Goal: Information Seeking & Learning: Learn about a topic

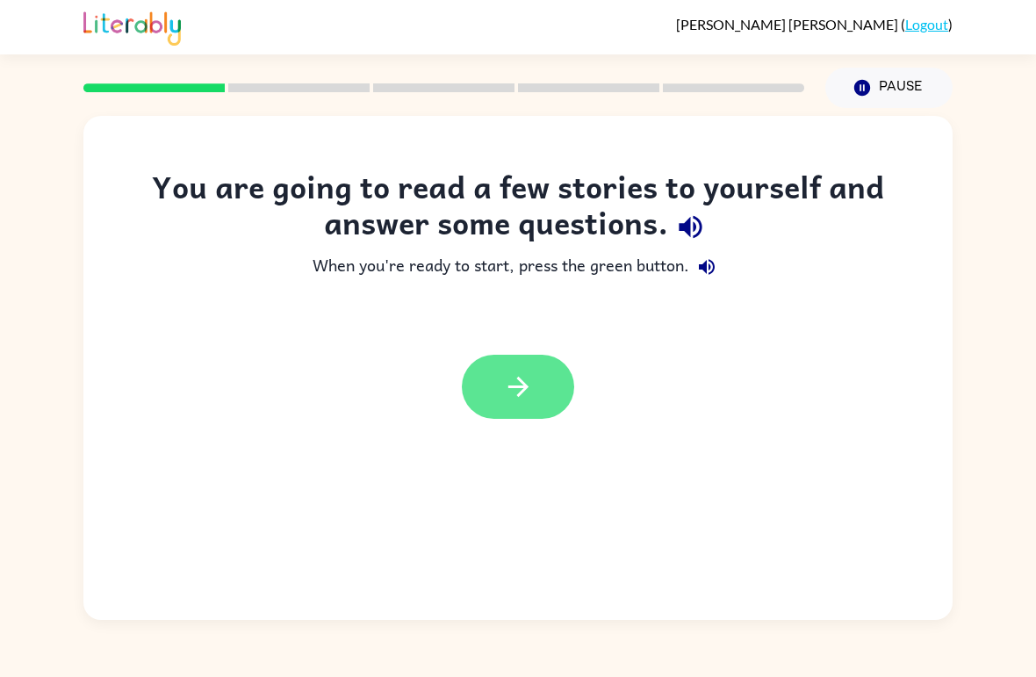
click at [519, 385] on icon "button" at bounding box center [518, 386] width 31 height 31
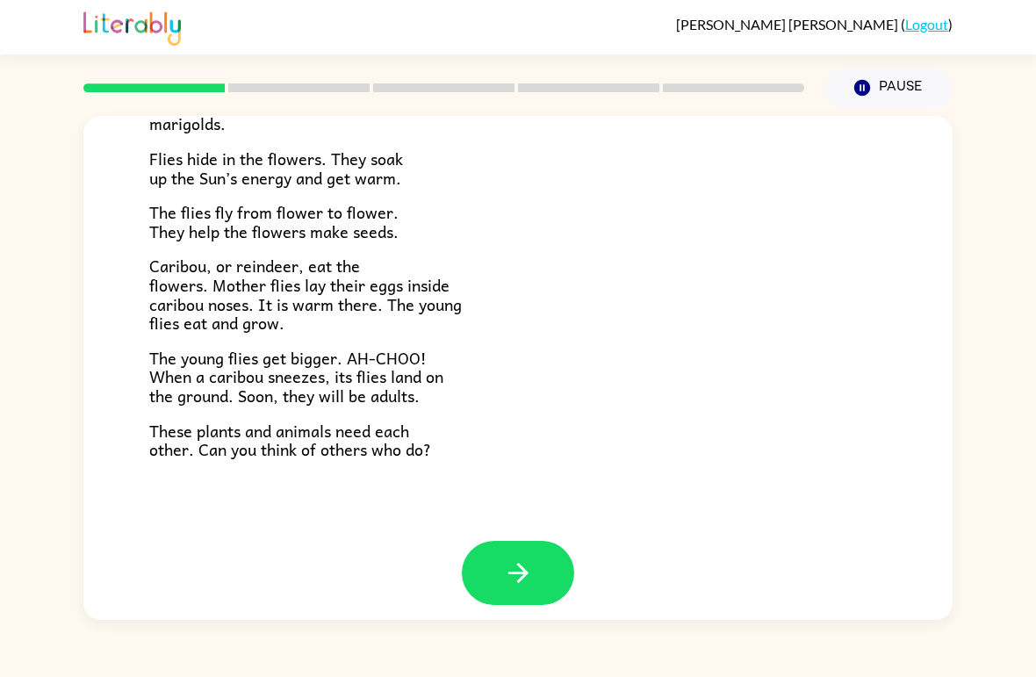
scroll to position [346, 0]
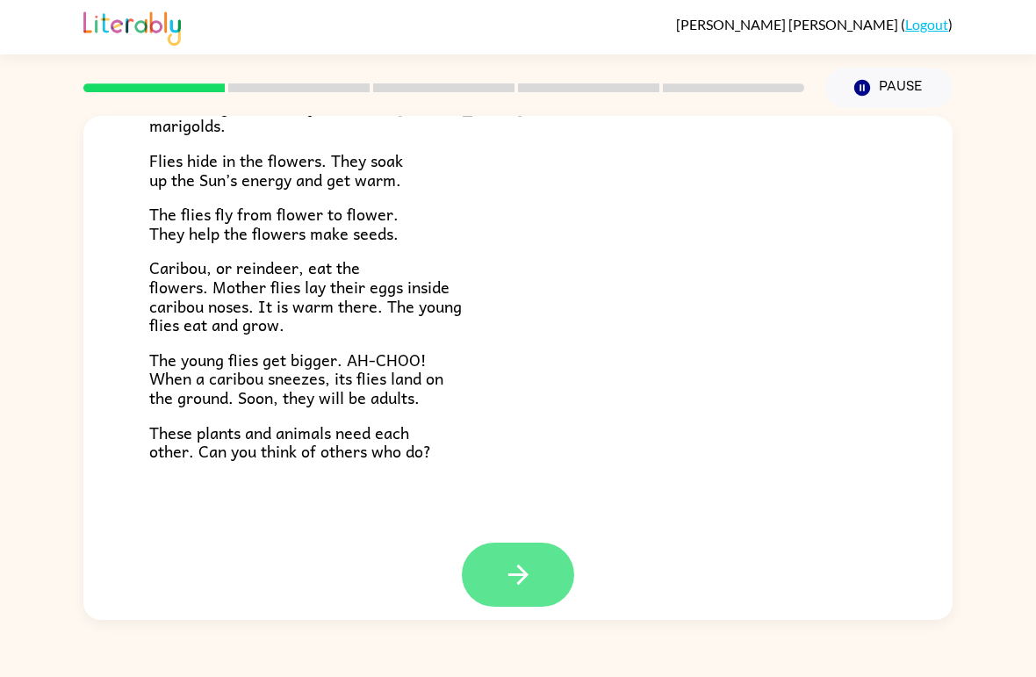
click at [518, 578] on button "button" at bounding box center [518, 575] width 112 height 64
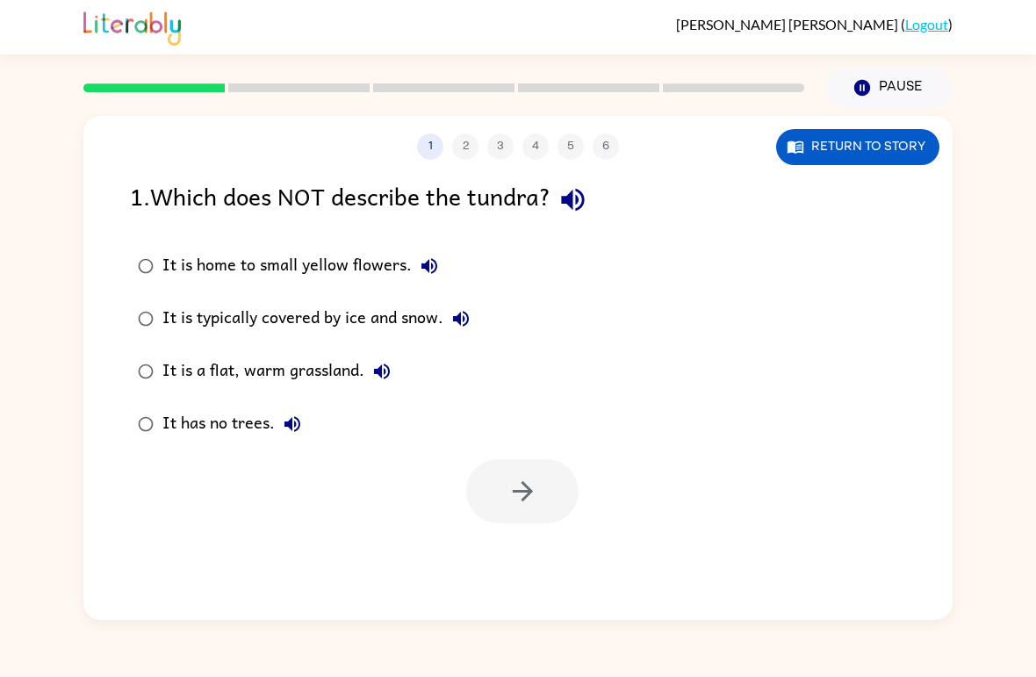
click at [325, 367] on div "It is a flat, warm grassland." at bounding box center [280, 371] width 237 height 35
click at [529, 501] on icon "button" at bounding box center [522, 491] width 31 height 31
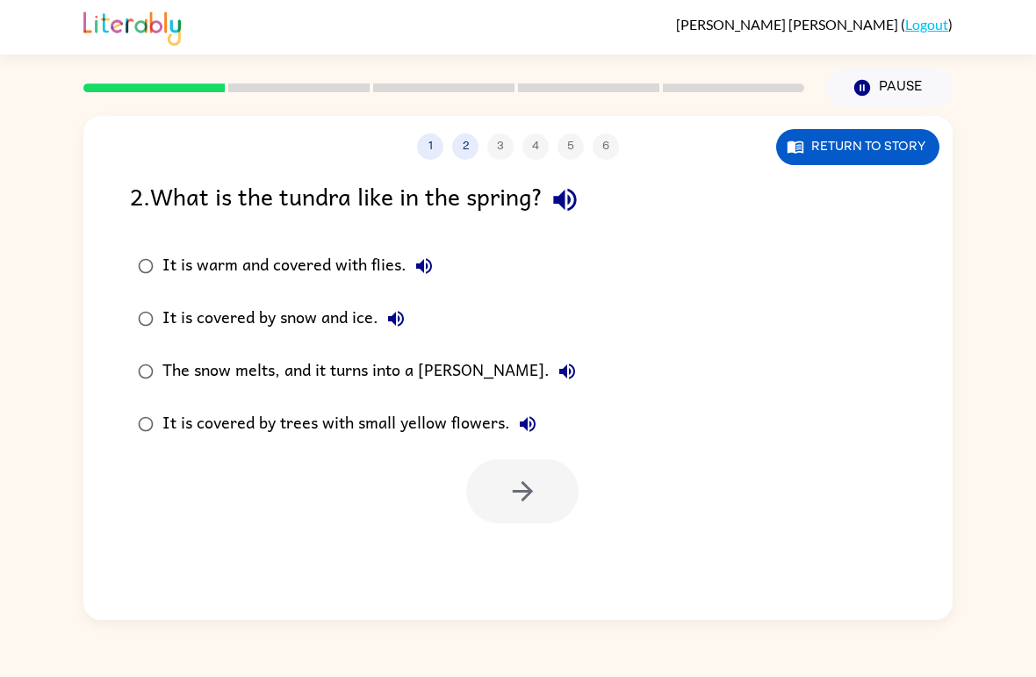
click at [370, 269] on div "It is warm and covered with flies." at bounding box center [301, 265] width 279 height 35
click at [408, 379] on div "The snow melts, and it turns into a [PERSON_NAME]." at bounding box center [373, 371] width 422 height 35
click at [525, 502] on icon "button" at bounding box center [522, 491] width 31 height 31
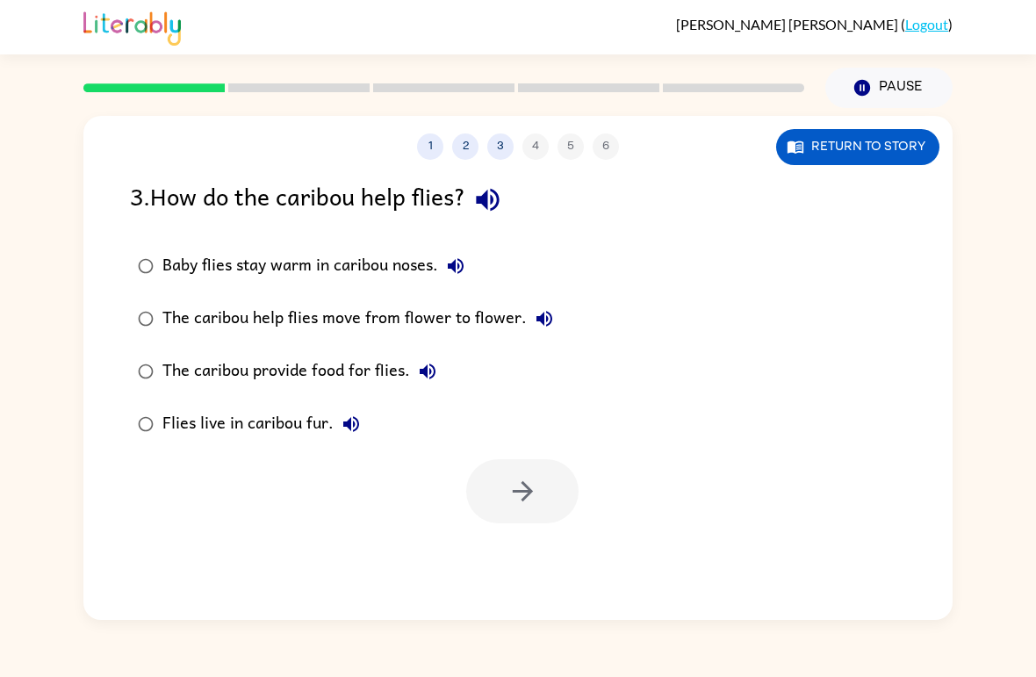
click at [439, 309] on div "The caribou help flies move from flower to flower." at bounding box center [361, 318] width 399 height 35
click at [530, 495] on icon "button" at bounding box center [522, 491] width 31 height 31
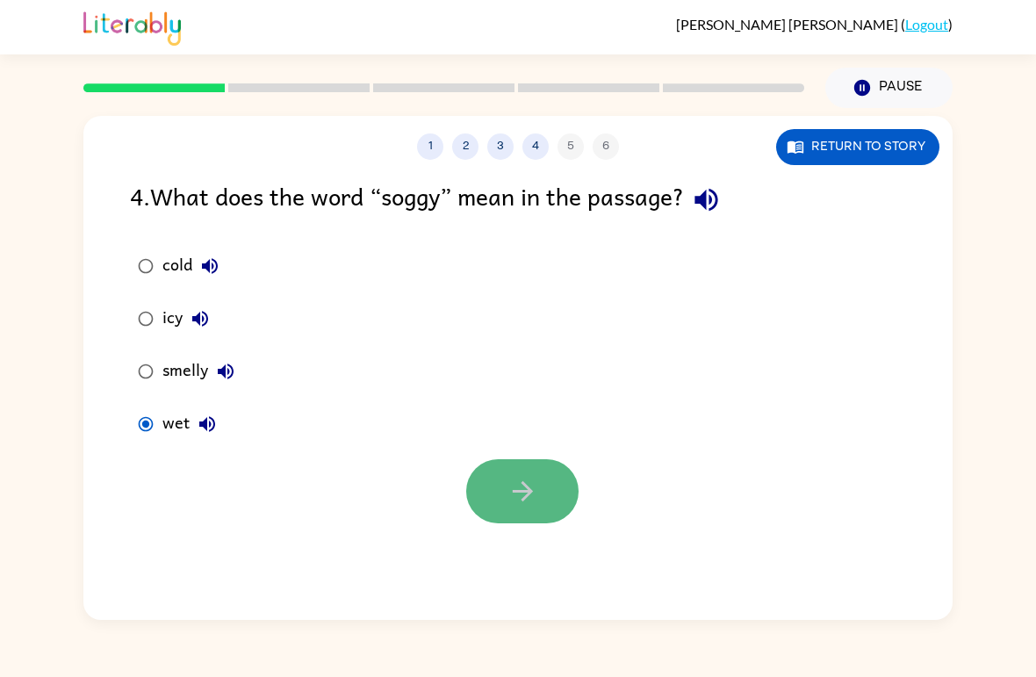
click at [529, 499] on icon "button" at bounding box center [522, 491] width 31 height 31
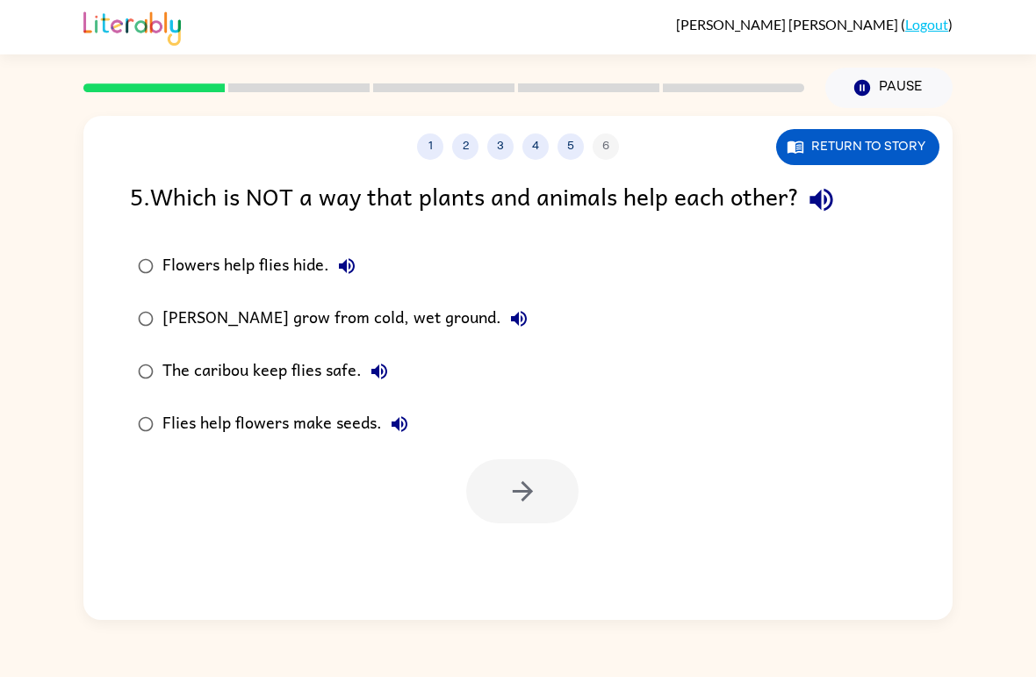
click at [273, 263] on div "Flowers help flies hide." at bounding box center [263, 265] width 202 height 35
click at [533, 501] on icon "button" at bounding box center [522, 491] width 31 height 31
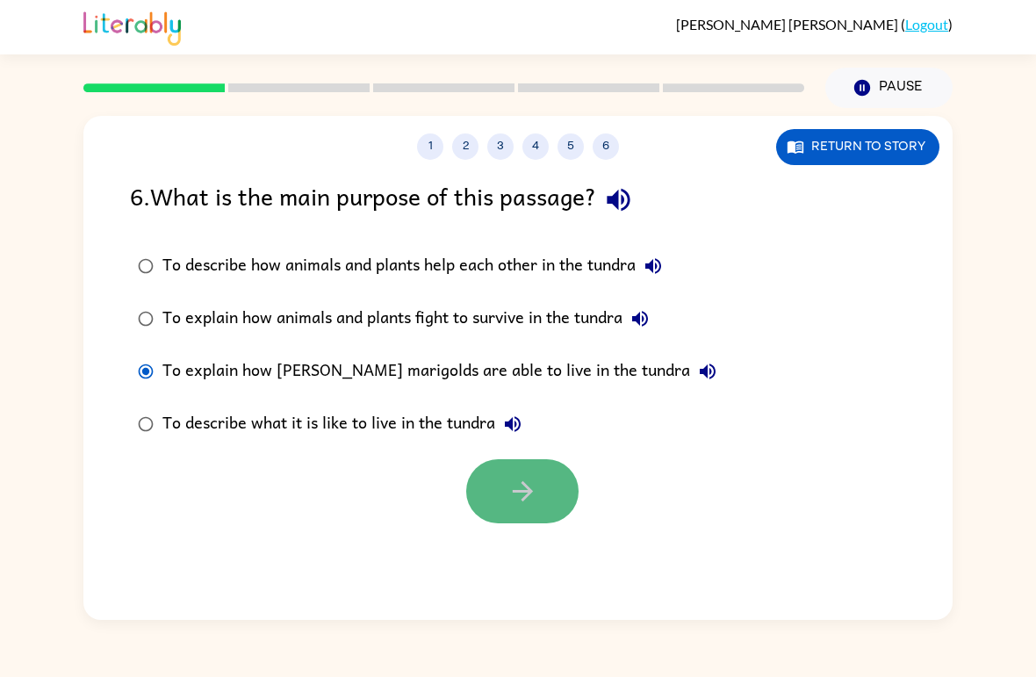
click at [535, 493] on icon "button" at bounding box center [522, 491] width 31 height 31
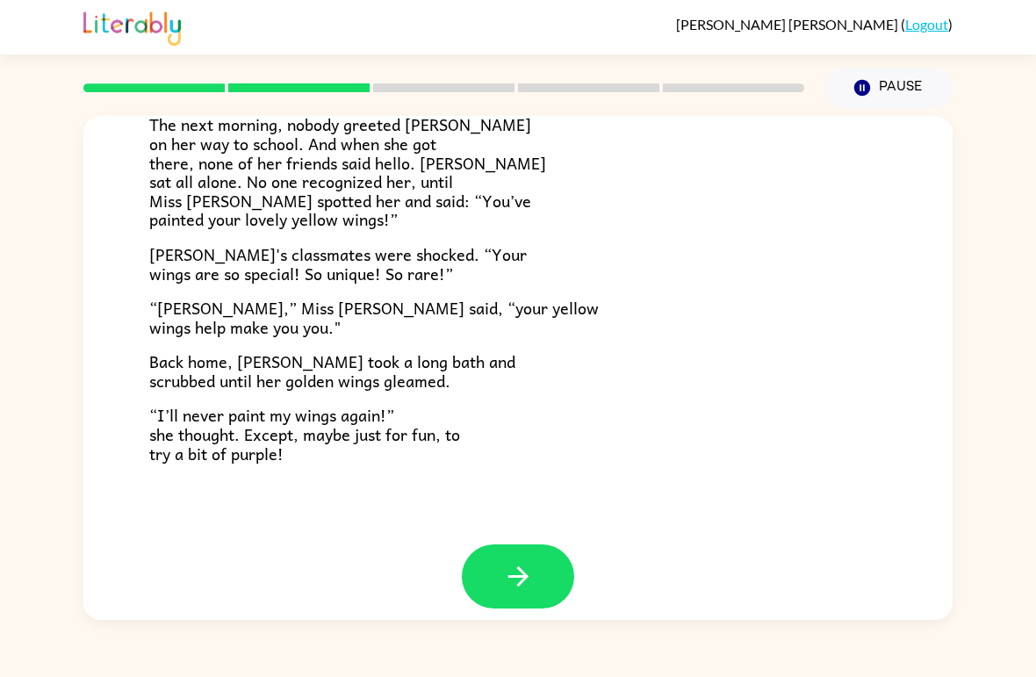
scroll to position [472, 0]
click at [544, 562] on button "button" at bounding box center [518, 577] width 112 height 64
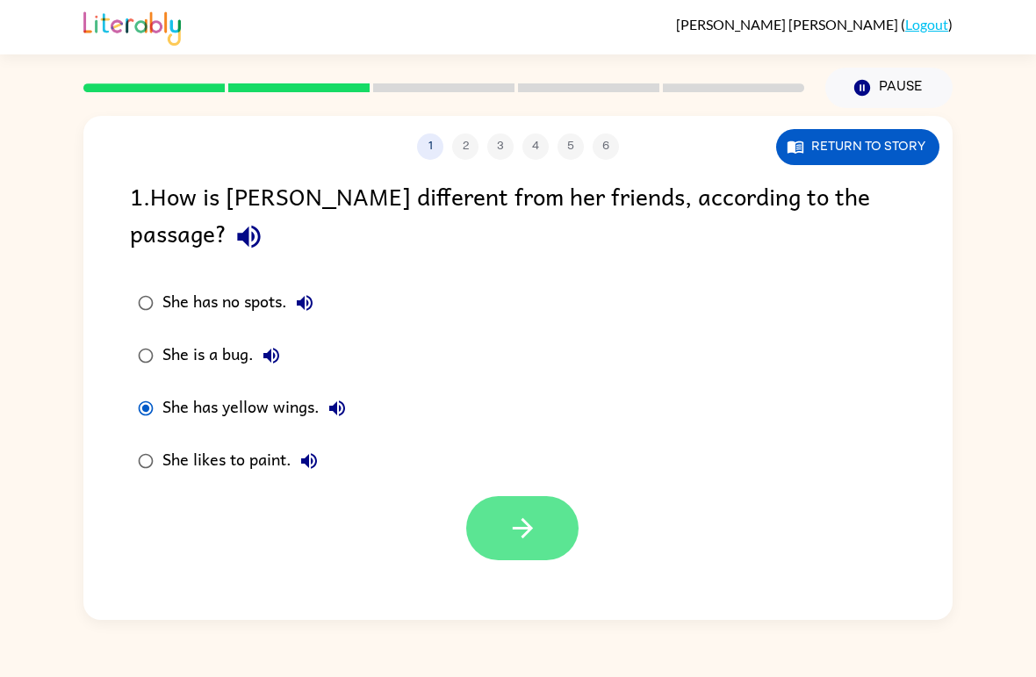
click at [527, 513] on icon "button" at bounding box center [522, 528] width 31 height 31
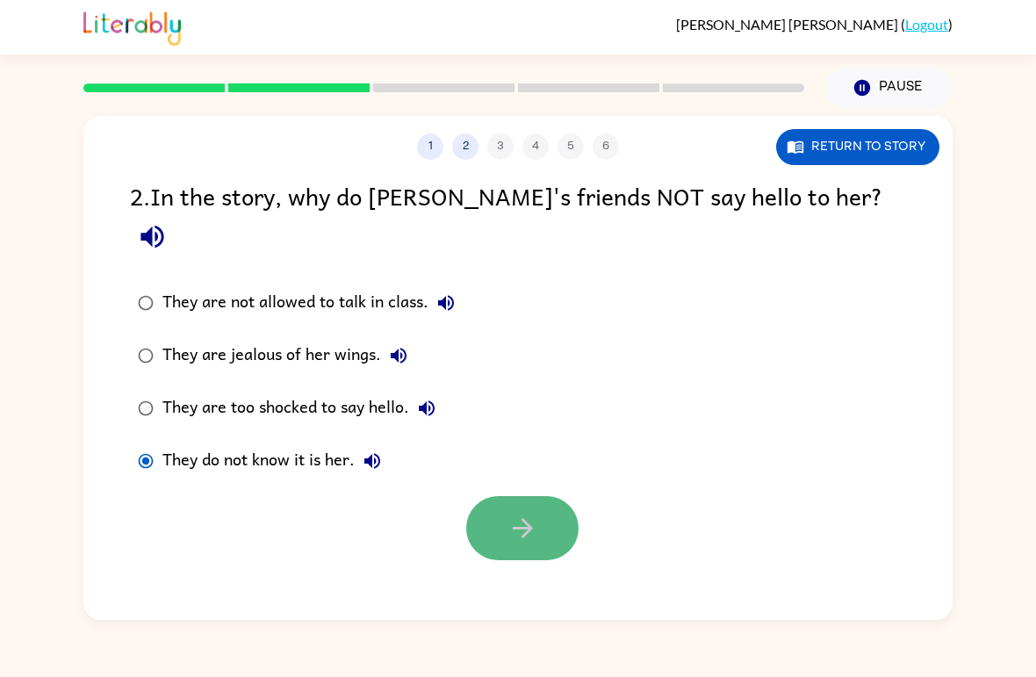
click at [522, 513] on icon "button" at bounding box center [522, 528] width 31 height 31
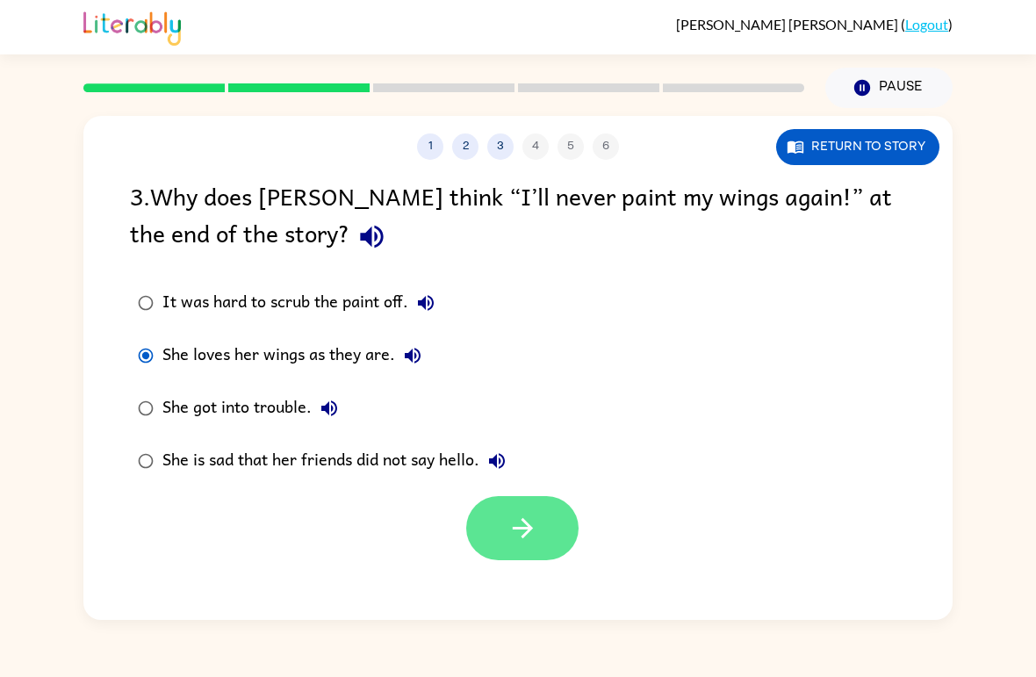
click at [554, 535] on button "button" at bounding box center [522, 528] width 112 height 64
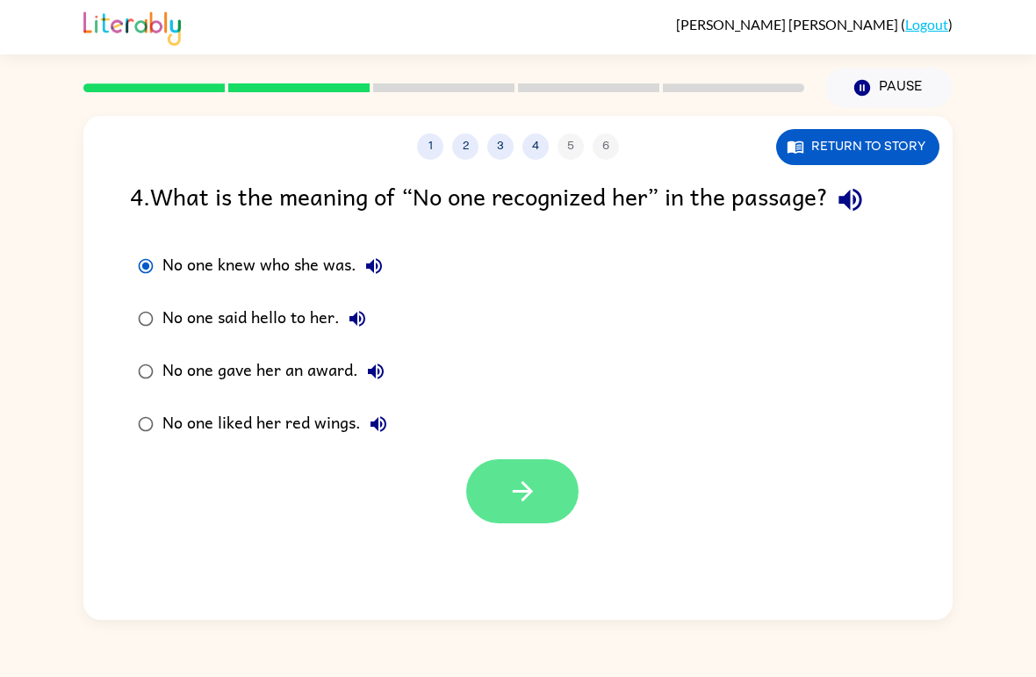
click at [538, 493] on button "button" at bounding box center [522, 491] width 112 height 64
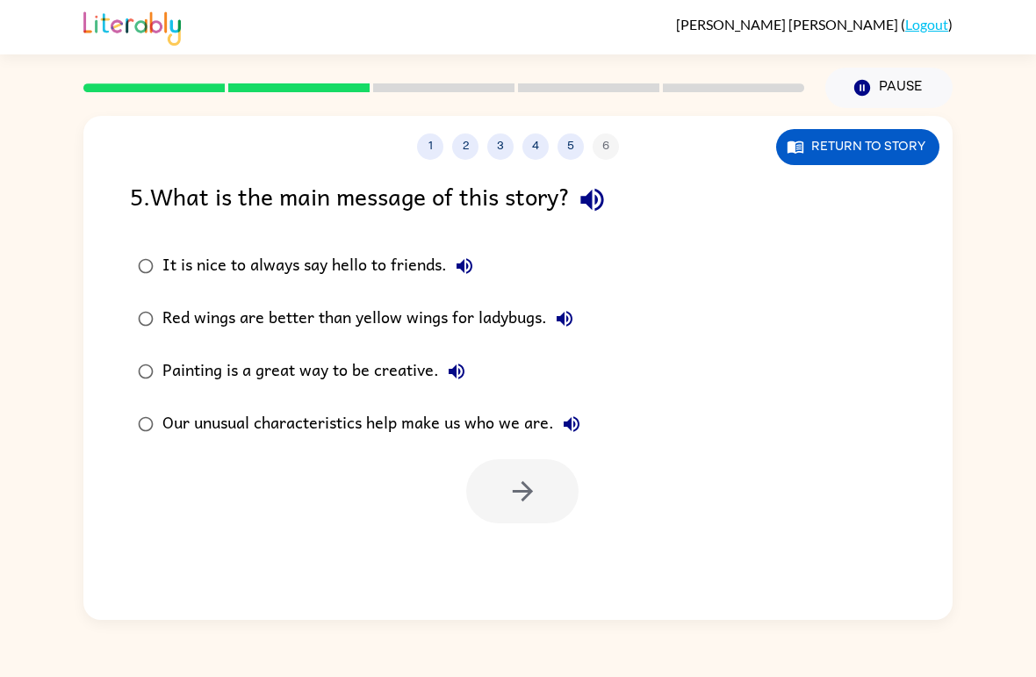
click at [447, 423] on div "Our unusual characteristics help make us who we are." at bounding box center [375, 423] width 427 height 35
click at [522, 491] on icon "button" at bounding box center [522, 491] width 31 height 31
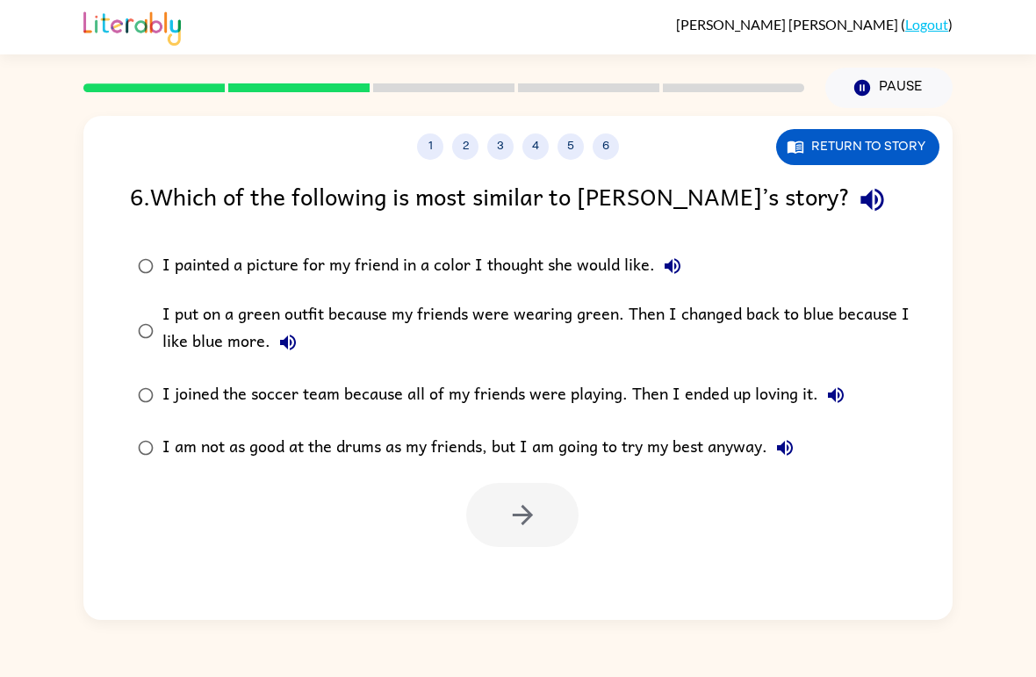
click at [167, 593] on div "1 2 3 4 5 6 Return to story 6 . Which of the following is most similar to [PERS…" at bounding box center [517, 368] width 869 height 504
click at [243, 324] on div "I put on a green outfit because my friends were wearing green. Then I changed b…" at bounding box center [545, 330] width 767 height 59
click at [555, 515] on button "button" at bounding box center [522, 515] width 112 height 64
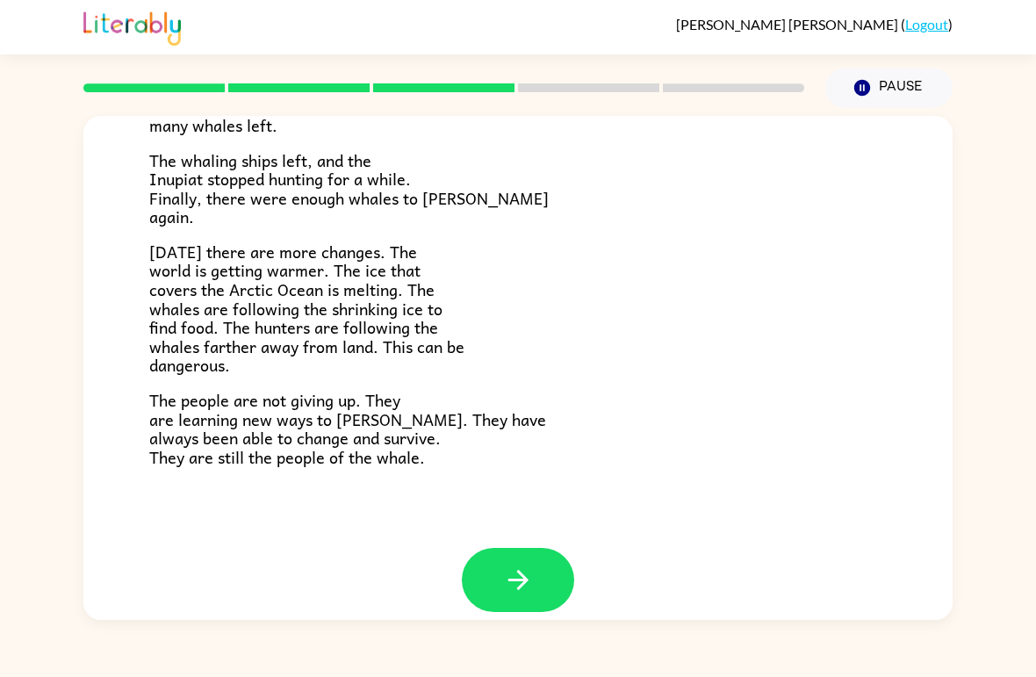
scroll to position [570, 0]
click at [533, 569] on icon "button" at bounding box center [518, 580] width 31 height 31
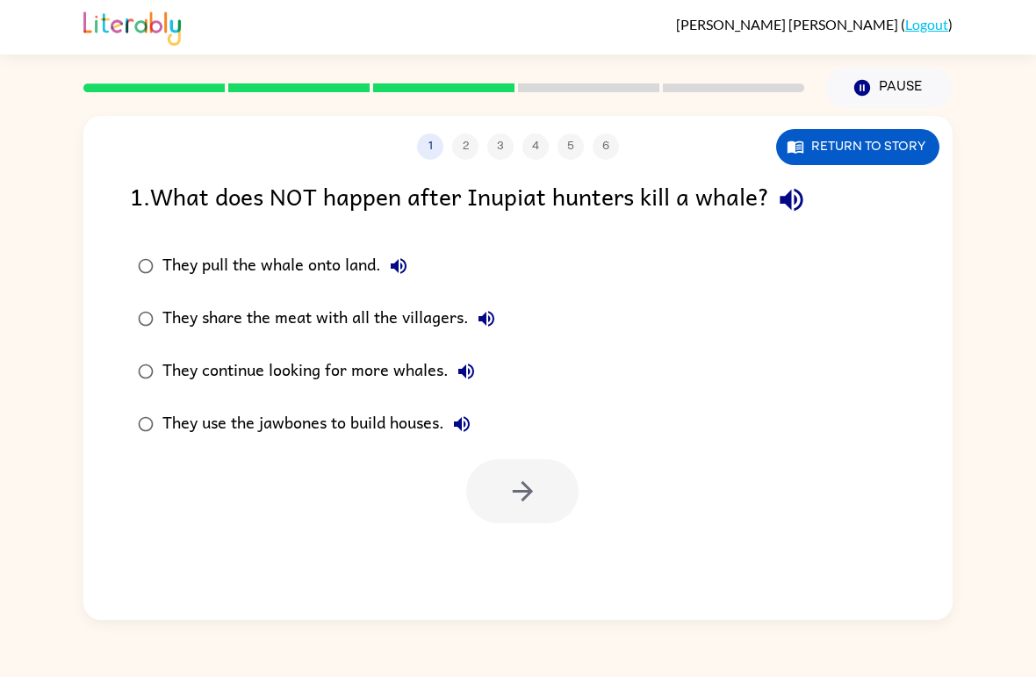
scroll to position [0, 0]
click at [513, 486] on icon "button" at bounding box center [522, 491] width 31 height 31
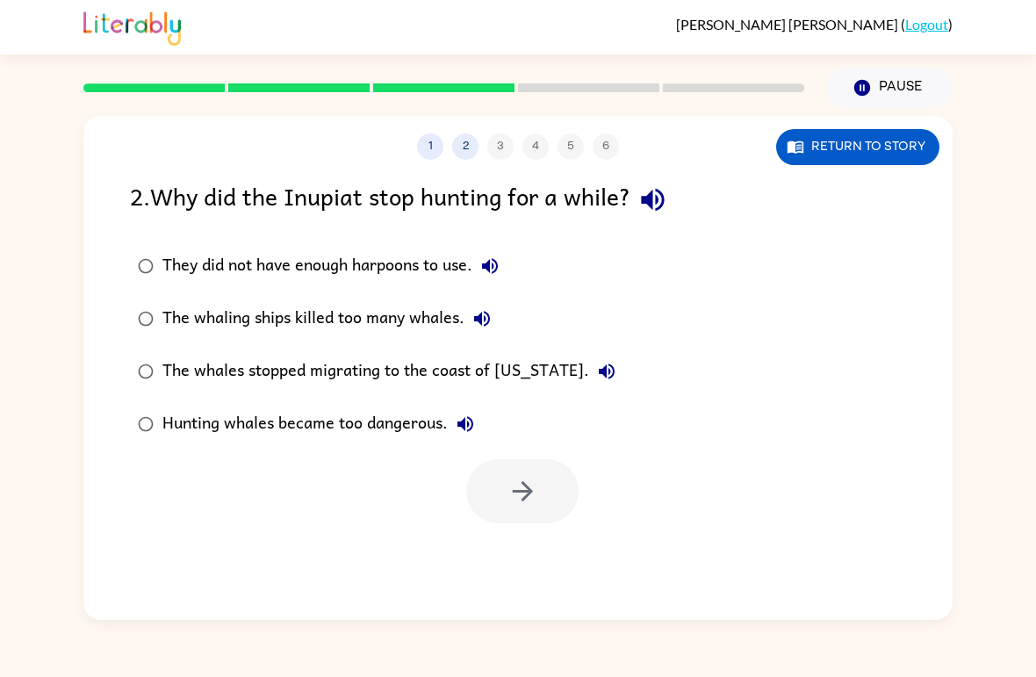
click at [409, 322] on div "The whaling ships killed too many whales." at bounding box center [330, 318] width 337 height 35
click at [539, 514] on button "button" at bounding box center [522, 491] width 112 height 64
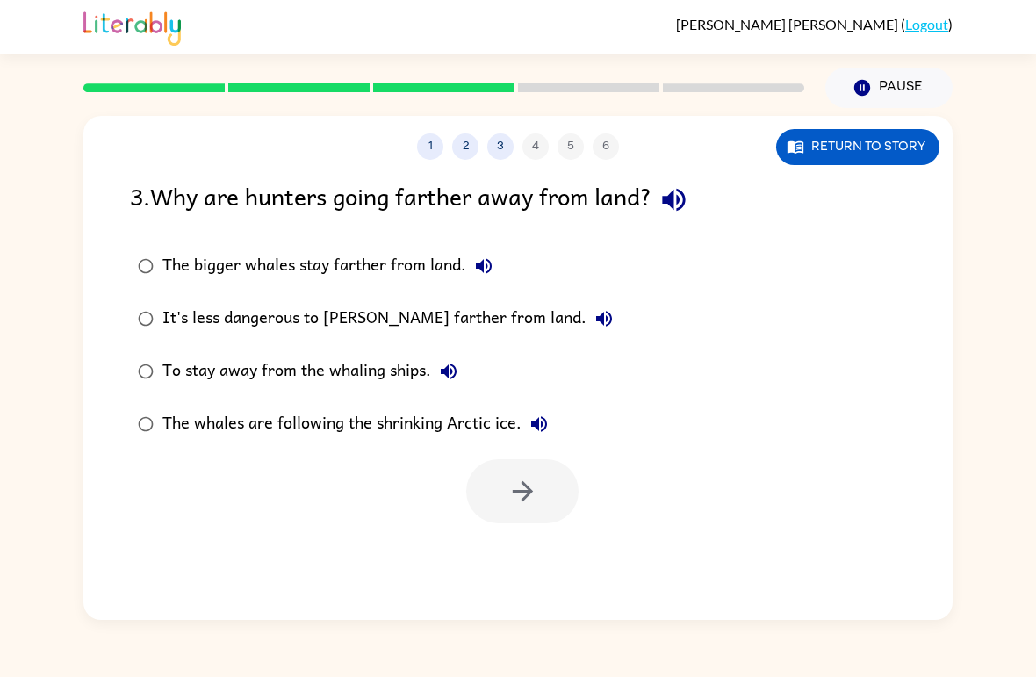
click at [419, 363] on div "To stay away from the whaling ships." at bounding box center [314, 371] width 304 height 35
click at [433, 423] on div "The whales are following the shrinking Arctic ice." at bounding box center [359, 423] width 394 height 35
click at [535, 488] on icon "button" at bounding box center [522, 491] width 31 height 31
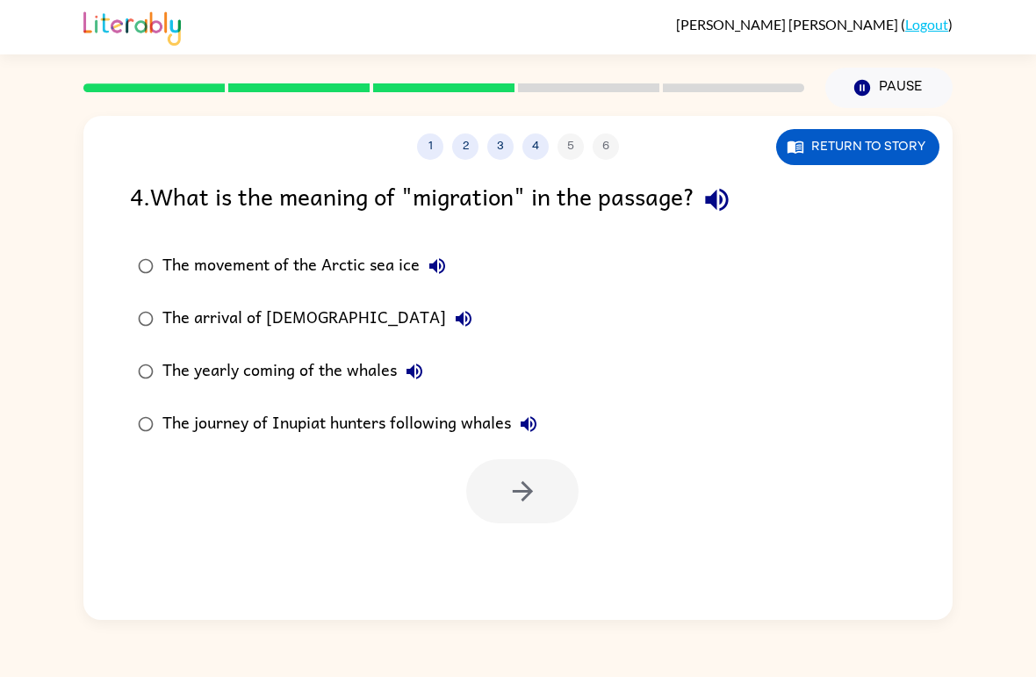
click at [439, 249] on button "The movement of the Arctic sea ice" at bounding box center [437, 265] width 35 height 35
click at [392, 263] on div "The movement of the Arctic sea ice" at bounding box center [308, 265] width 292 height 35
click at [524, 507] on icon "button" at bounding box center [522, 491] width 31 height 31
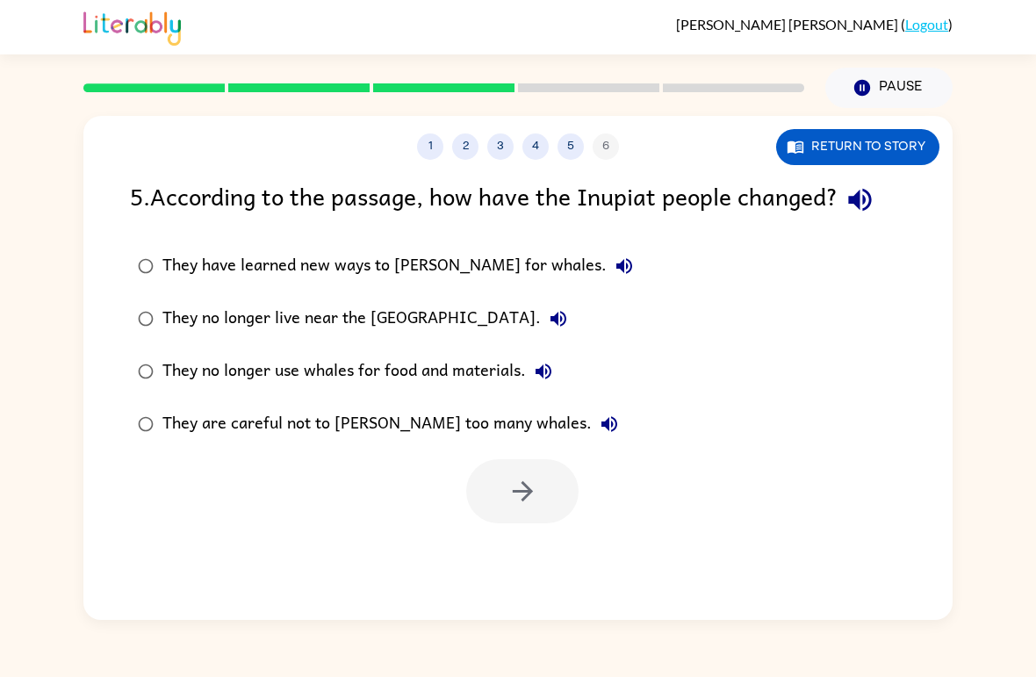
click at [450, 332] on div "They no longer live near the [GEOGRAPHIC_DATA]." at bounding box center [369, 318] width 414 height 35
click at [502, 376] on div "They no longer use whales for food and materials." at bounding box center [361, 371] width 399 height 35
click at [456, 435] on div "They are careful not to [PERSON_NAME] too many whales." at bounding box center [394, 423] width 464 height 35
click at [538, 507] on button "button" at bounding box center [522, 491] width 112 height 64
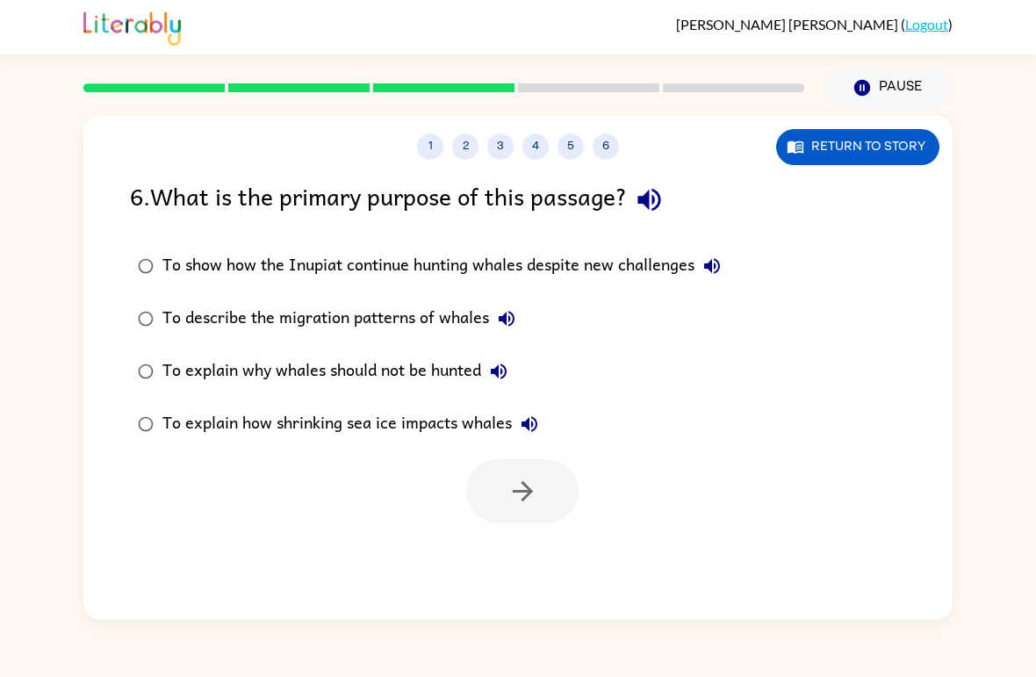
click at [452, 366] on div "To explain why whales should not be hunted" at bounding box center [339, 371] width 354 height 35
click at [510, 513] on button "button" at bounding box center [522, 491] width 112 height 64
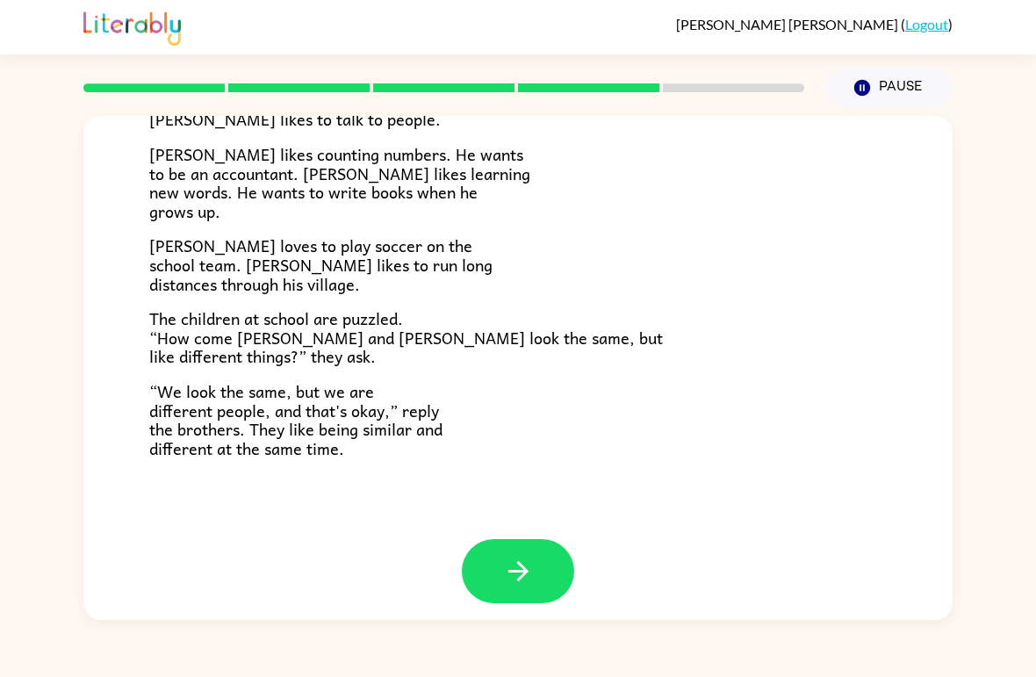
scroll to position [364, 0]
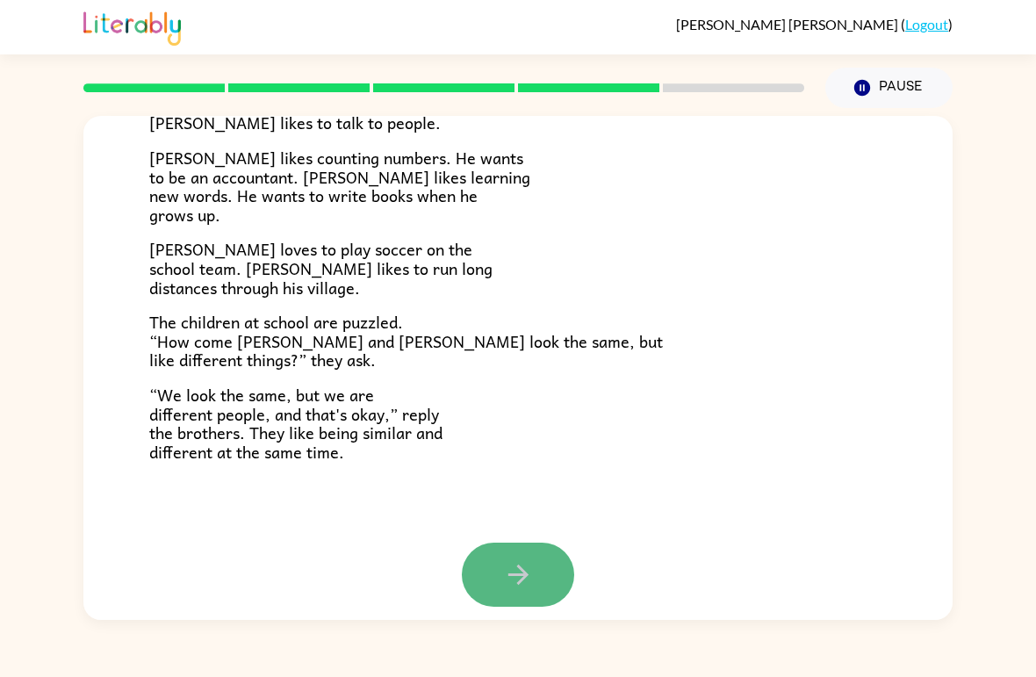
click at [516, 571] on icon "button" at bounding box center [518, 574] width 31 height 31
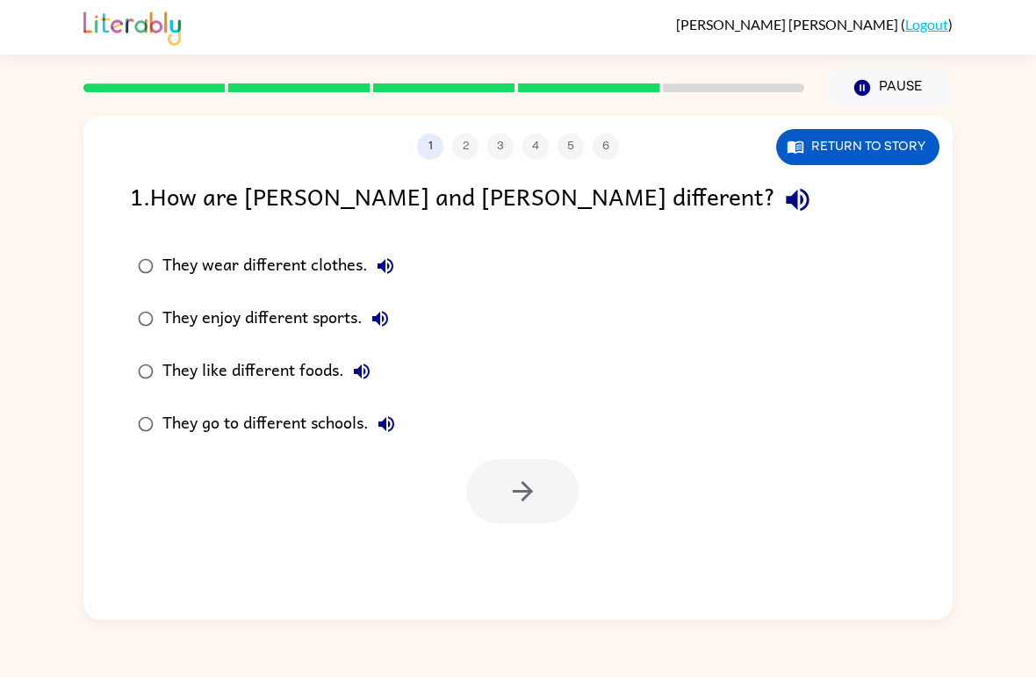
click at [323, 333] on div "They enjoy different sports." at bounding box center [279, 318] width 235 height 35
click at [299, 321] on div "They enjoy different sports." at bounding box center [279, 318] width 235 height 35
click at [543, 486] on button "button" at bounding box center [522, 491] width 112 height 64
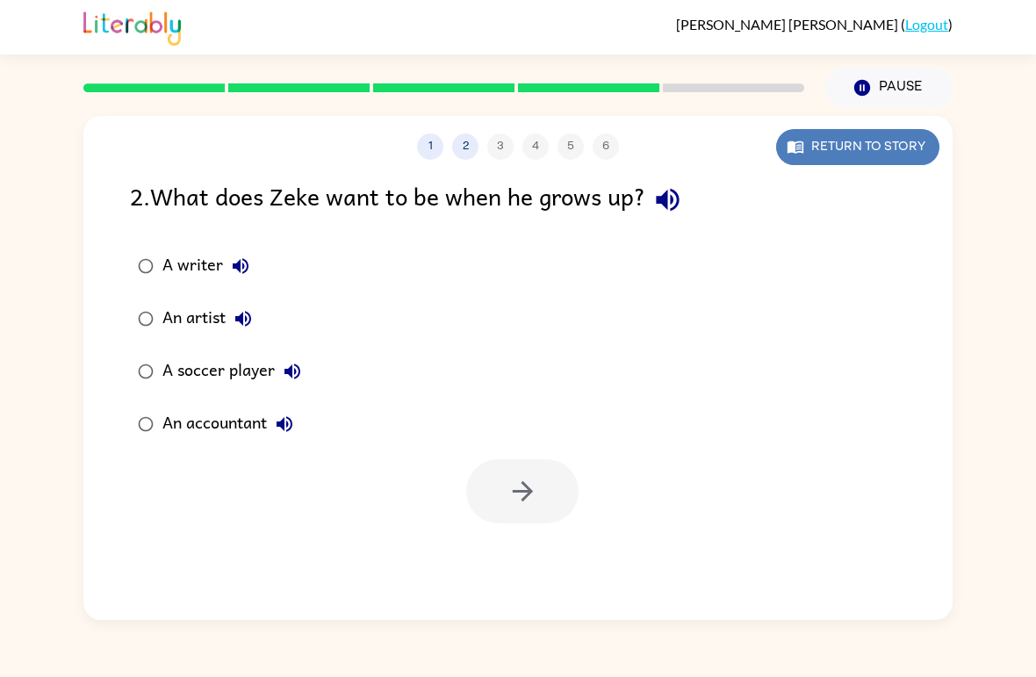
click at [860, 149] on button "Return to story" at bounding box center [857, 147] width 163 height 36
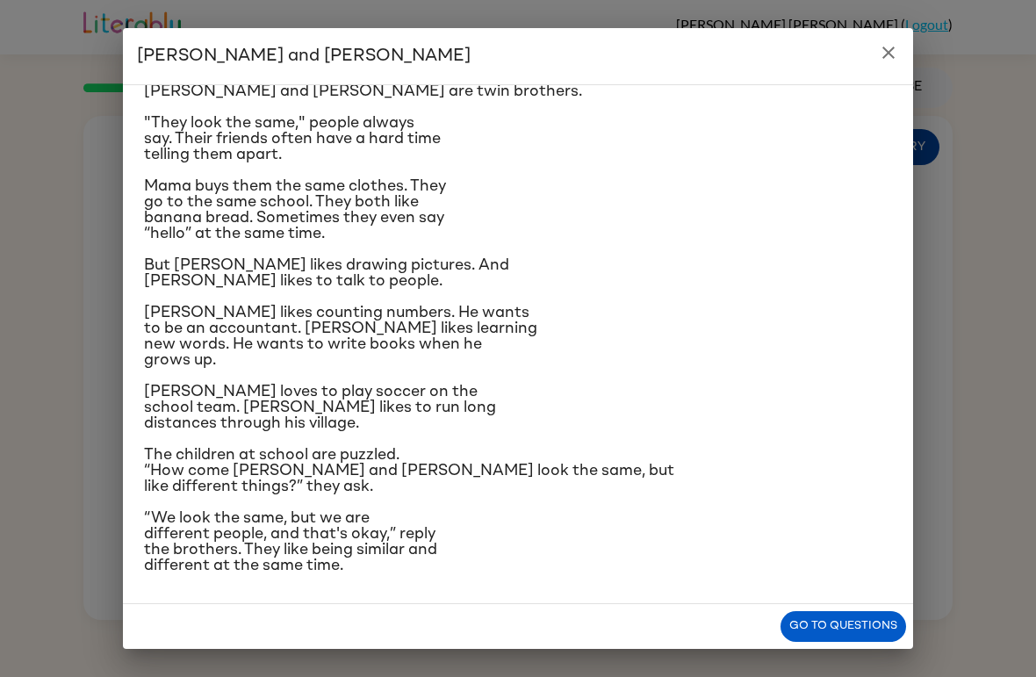
scroll to position [175, 0]
click at [846, 615] on button "Go to questions" at bounding box center [844, 626] width 126 height 31
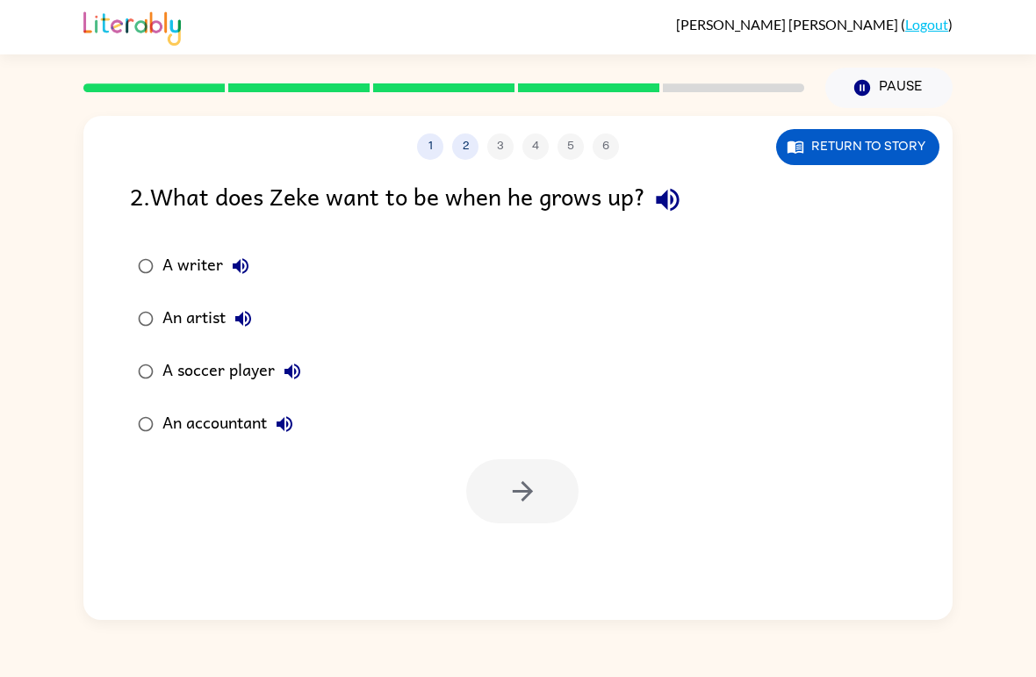
click at [198, 262] on div "A writer" at bounding box center [210, 265] width 96 height 35
click at [537, 510] on button "button" at bounding box center [522, 491] width 112 height 64
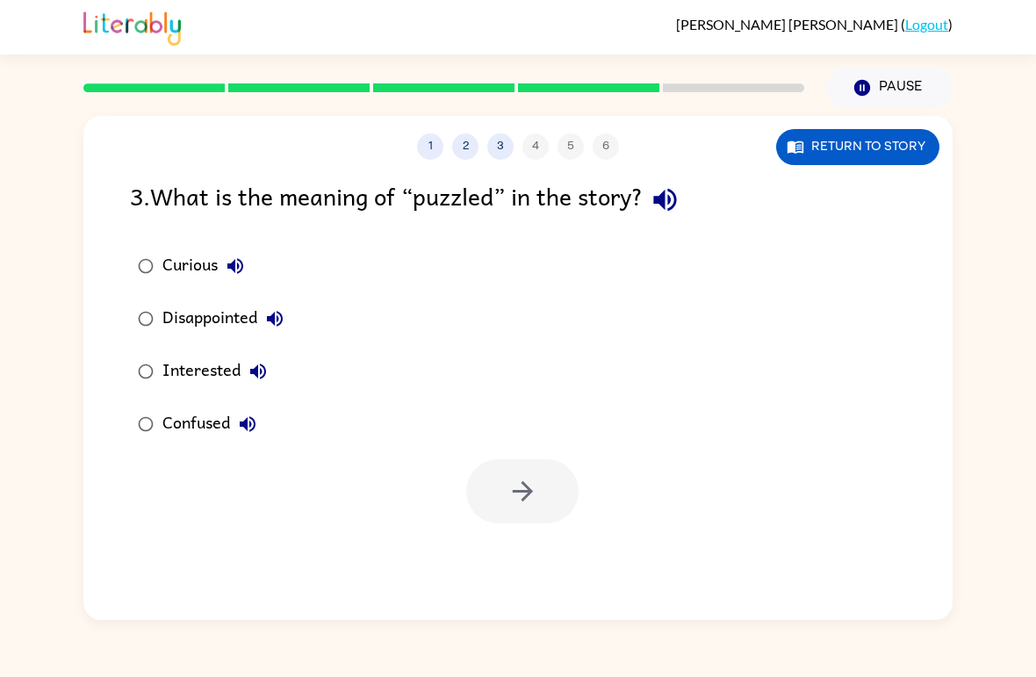
click at [108, 451] on div at bounding box center [517, 486] width 869 height 73
click at [559, 488] on button "button" at bounding box center [522, 491] width 112 height 64
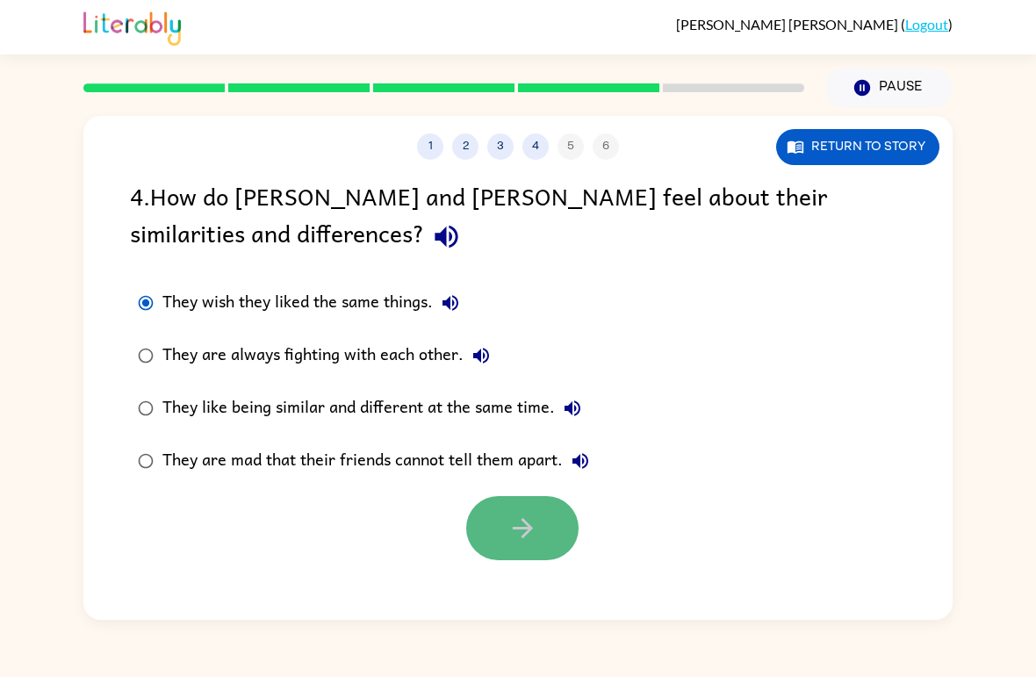
click at [496, 531] on button "button" at bounding box center [522, 528] width 112 height 64
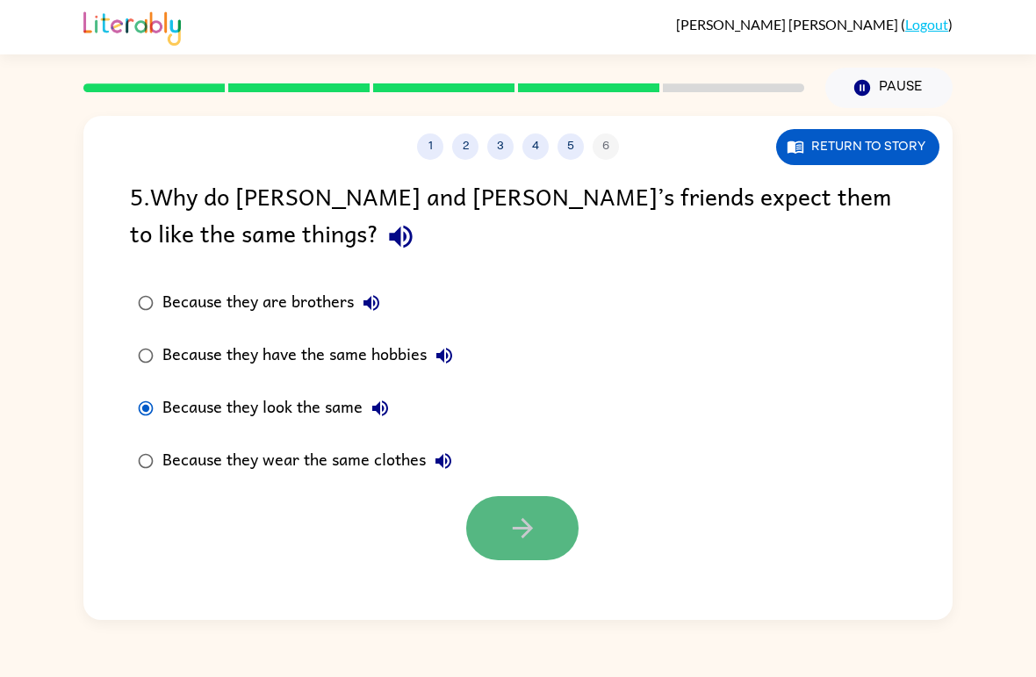
click at [474, 509] on button "button" at bounding box center [522, 528] width 112 height 64
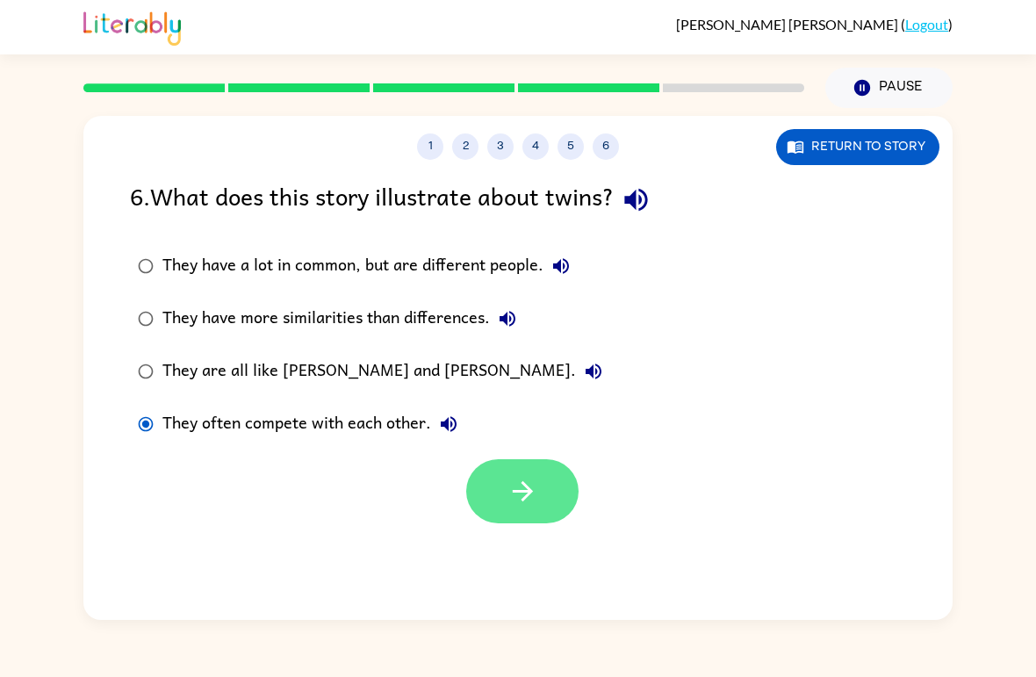
click at [529, 500] on icon "button" at bounding box center [522, 491] width 31 height 31
